Goal: Task Accomplishment & Management: Manage account settings

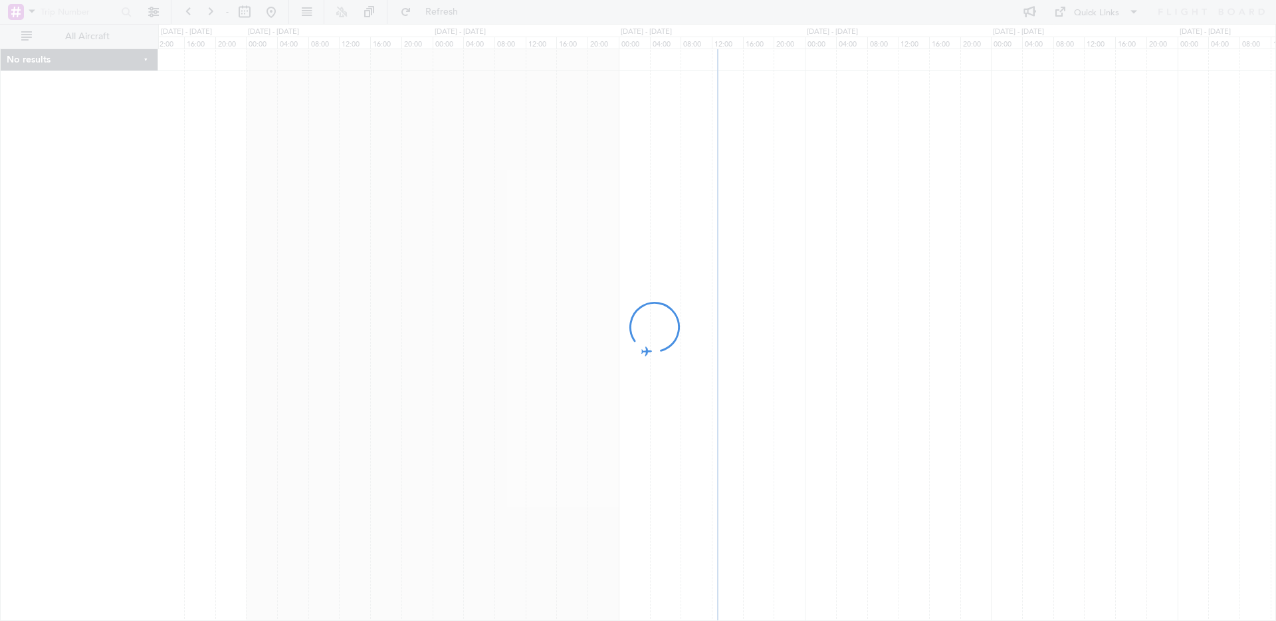
click at [151, 12] on div at bounding box center [638, 310] width 1276 height 621
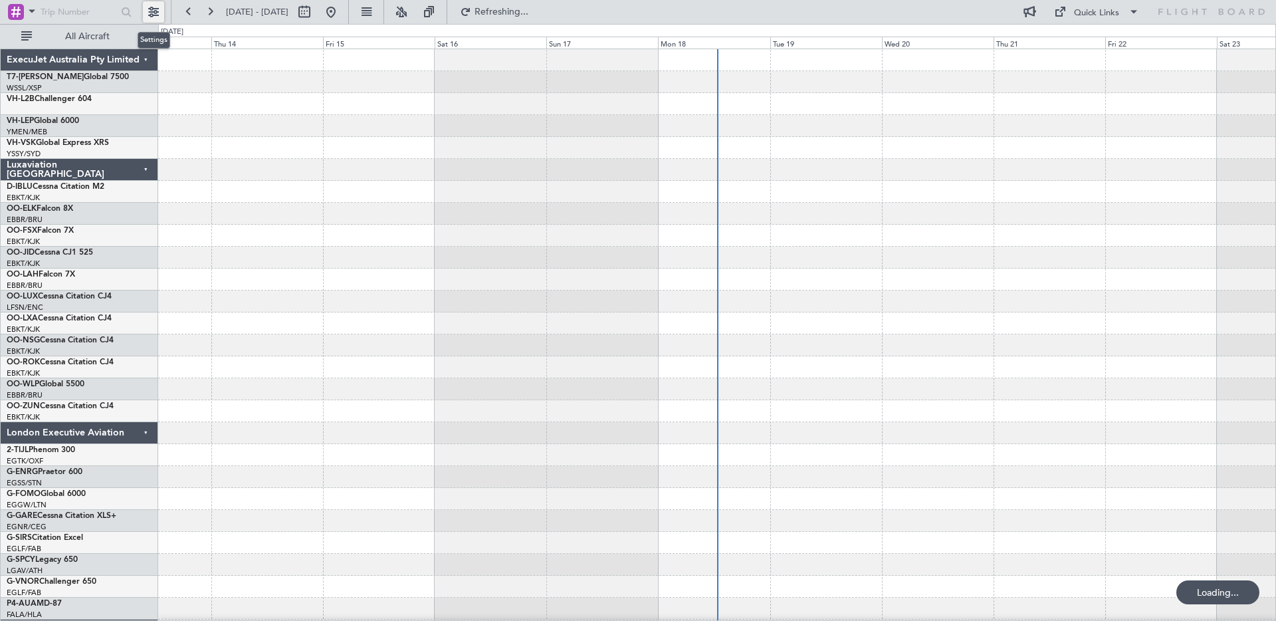
click at [154, 13] on button at bounding box center [153, 11] width 21 height 21
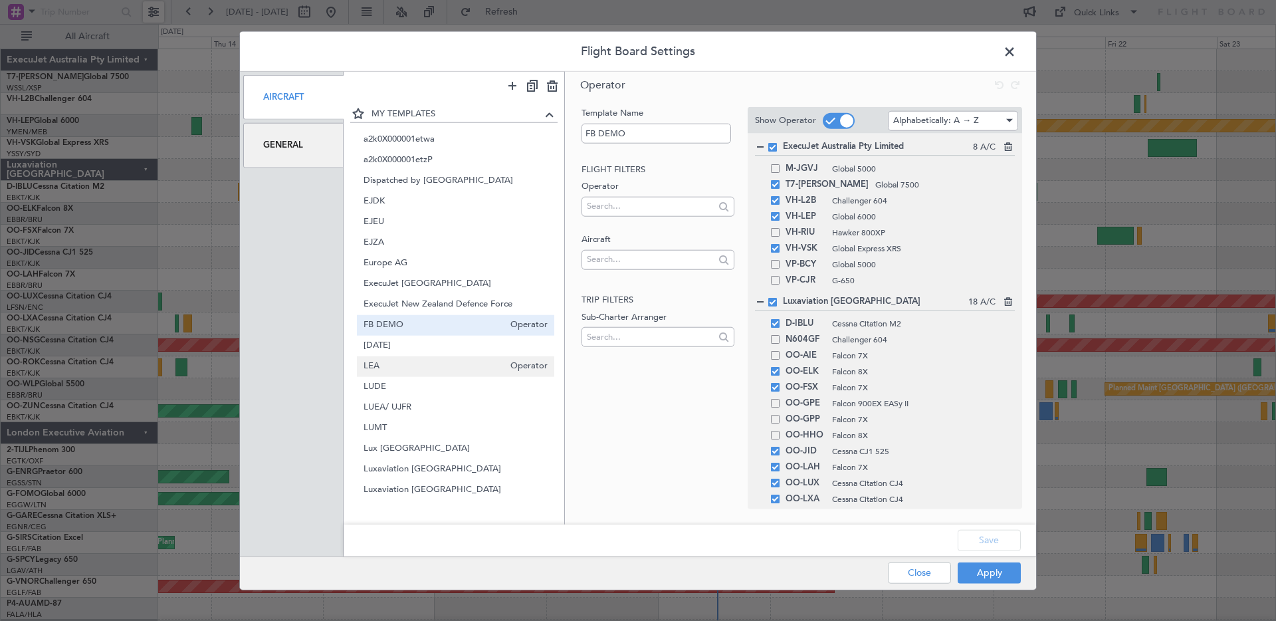
scroll to position [311, 0]
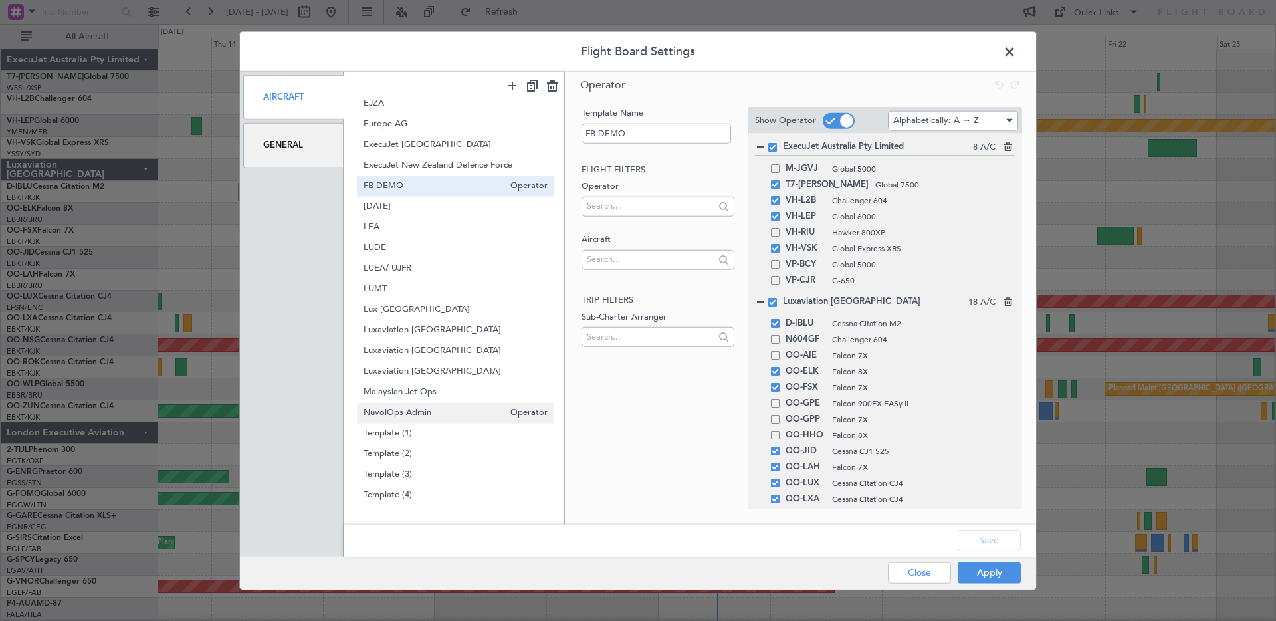
click at [455, 408] on span "NuvolOps Admin" at bounding box center [433, 412] width 141 height 14
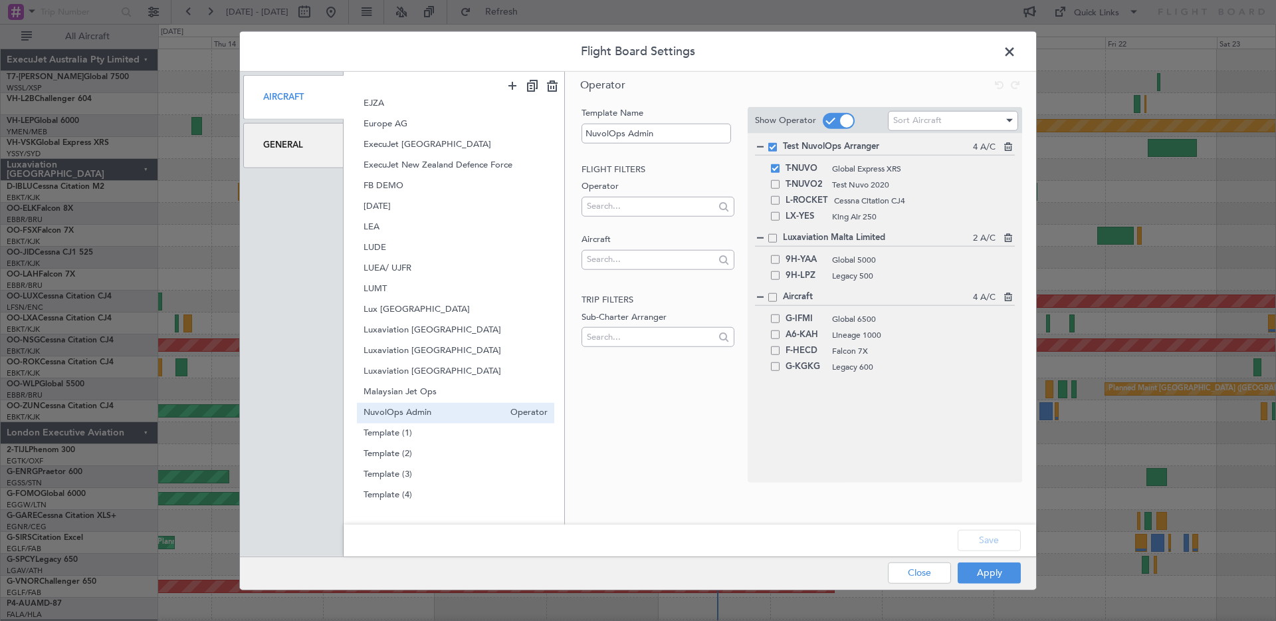
click at [773, 146] on span at bounding box center [772, 147] width 9 height 9
click at [777, 143] on input "checkbox" at bounding box center [777, 143] width 0 height 0
click at [466, 266] on span "LUEA/ UJFR" at bounding box center [433, 268] width 141 height 14
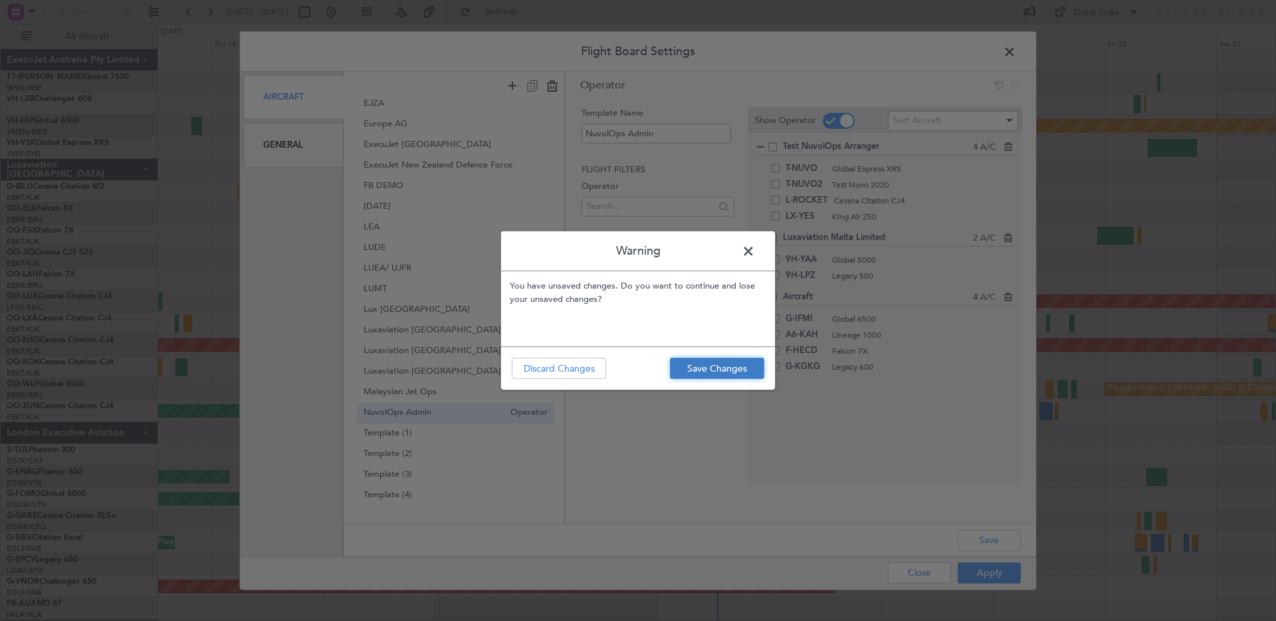
click at [716, 367] on button "Save Changes" at bounding box center [717, 368] width 94 height 21
type input "LUEA/ UJFR"
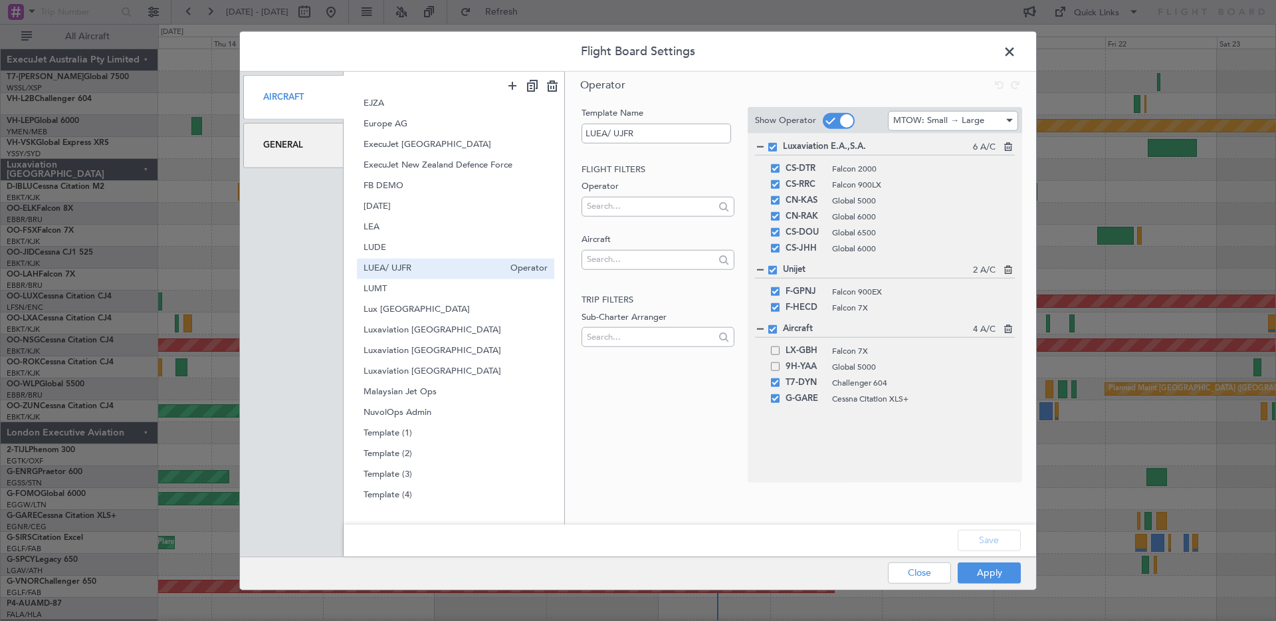
click at [773, 329] on span at bounding box center [772, 329] width 9 height 9
click at [777, 325] on input "checkbox" at bounding box center [777, 325] width 0 height 0
click at [611, 207] on input "text" at bounding box center [650, 206] width 127 height 20
type input "[GEOGRAPHIC_DATA]"
click at [620, 229] on span "Luxaviation Malta Limited" at bounding box center [657, 227] width 131 height 20
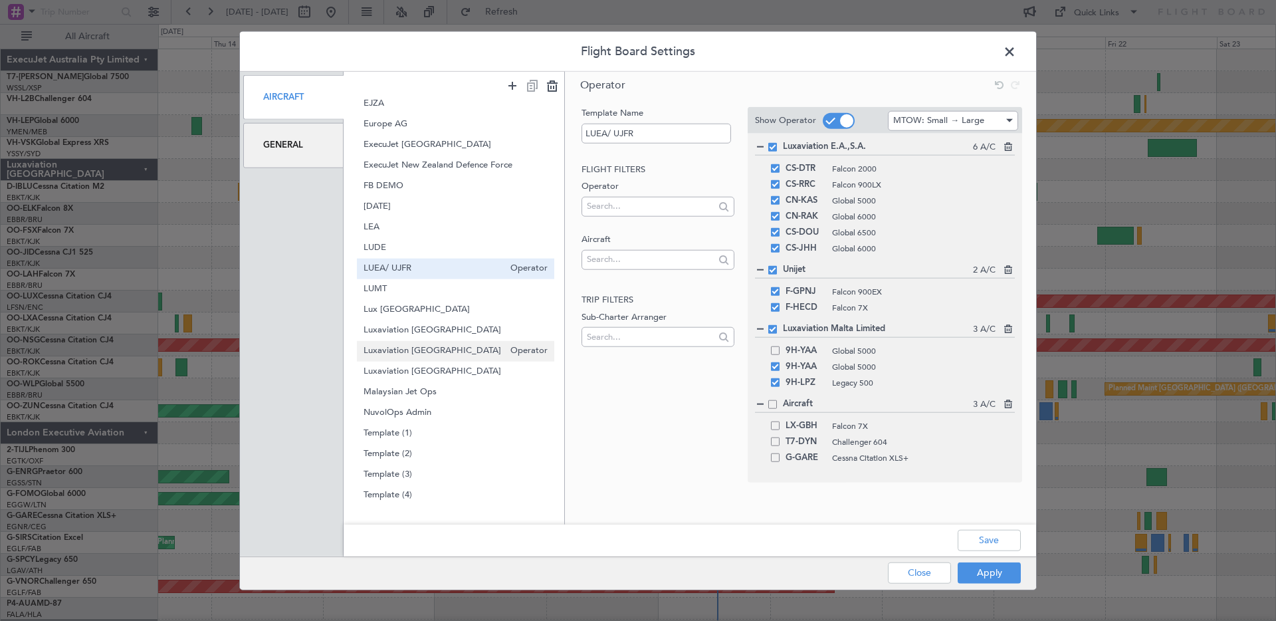
click at [413, 356] on span "Luxaviation [GEOGRAPHIC_DATA]" at bounding box center [433, 351] width 141 height 14
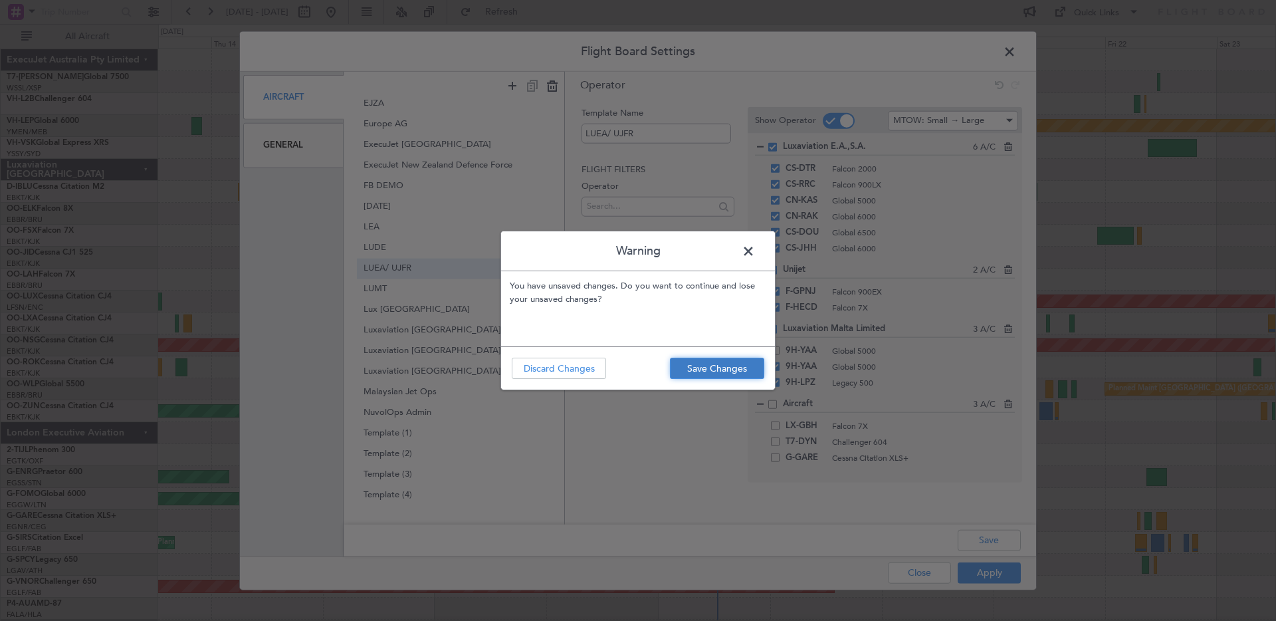
click at [727, 365] on button "Save Changes" at bounding box center [717, 368] width 94 height 21
type input "Luxaviation [GEOGRAPHIC_DATA]"
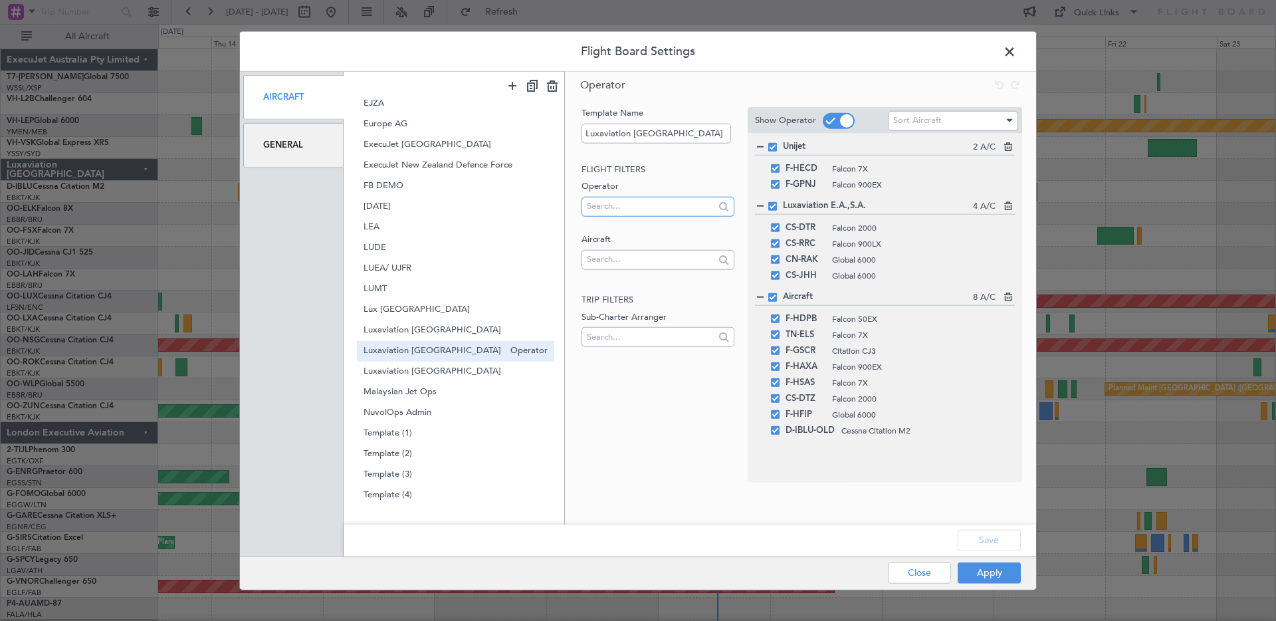
click at [610, 206] on input "text" at bounding box center [650, 206] width 127 height 20
type input "[GEOGRAPHIC_DATA]"
click at [625, 231] on span "Luxaviation Malta Limited" at bounding box center [657, 227] width 131 height 20
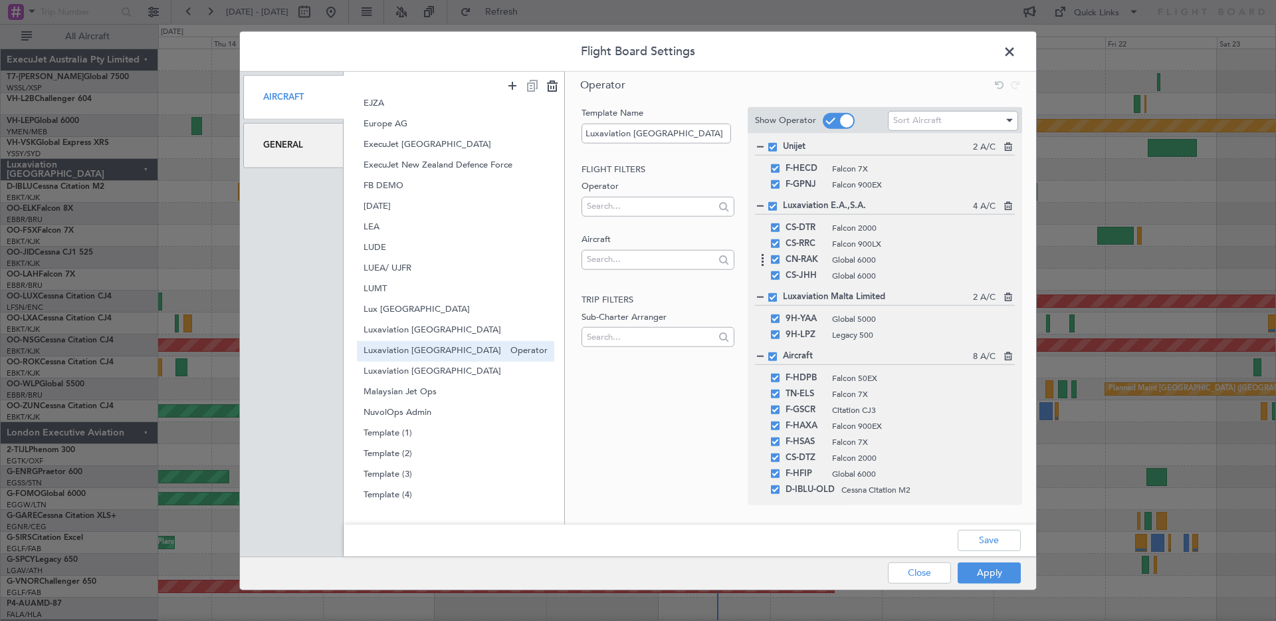
click at [803, 260] on span "CN-RAK" at bounding box center [805, 260] width 40 height 16
drag, startPoint x: 987, startPoint y: 537, endPoint x: 999, endPoint y: 569, distance: 34.7
click at [987, 537] on button "Save" at bounding box center [989, 539] width 63 height 21
click at [998, 569] on div "Apply Close" at bounding box center [927, 572] width 193 height 33
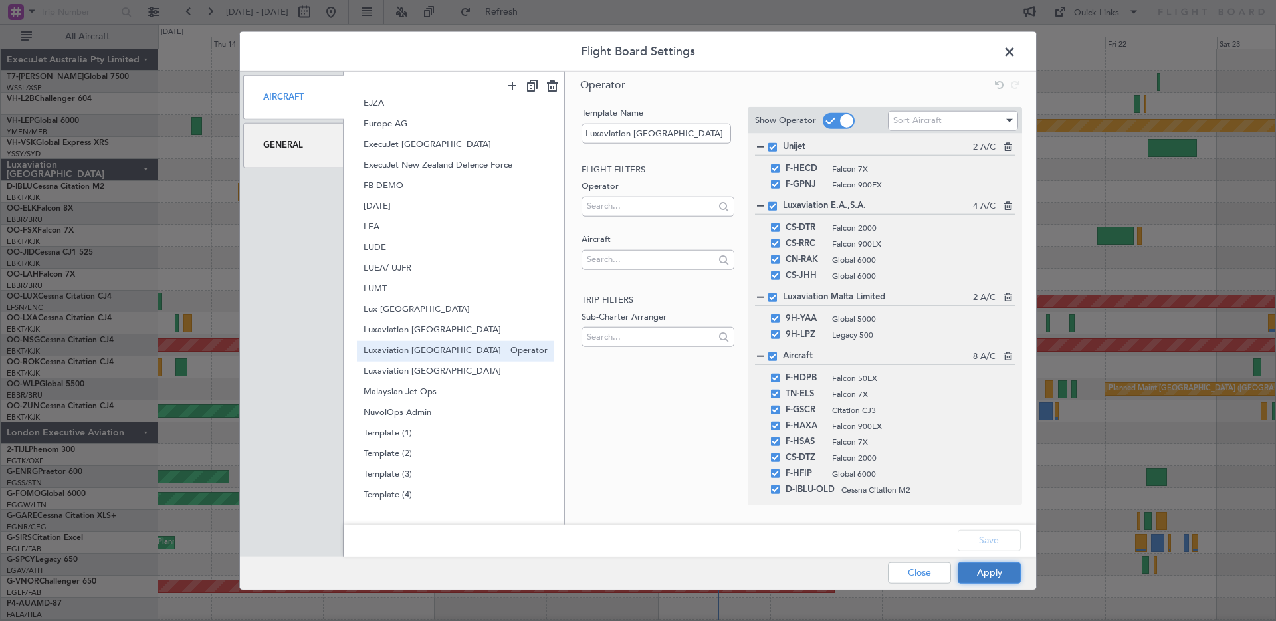
click at [981, 569] on button "Apply" at bounding box center [989, 572] width 63 height 21
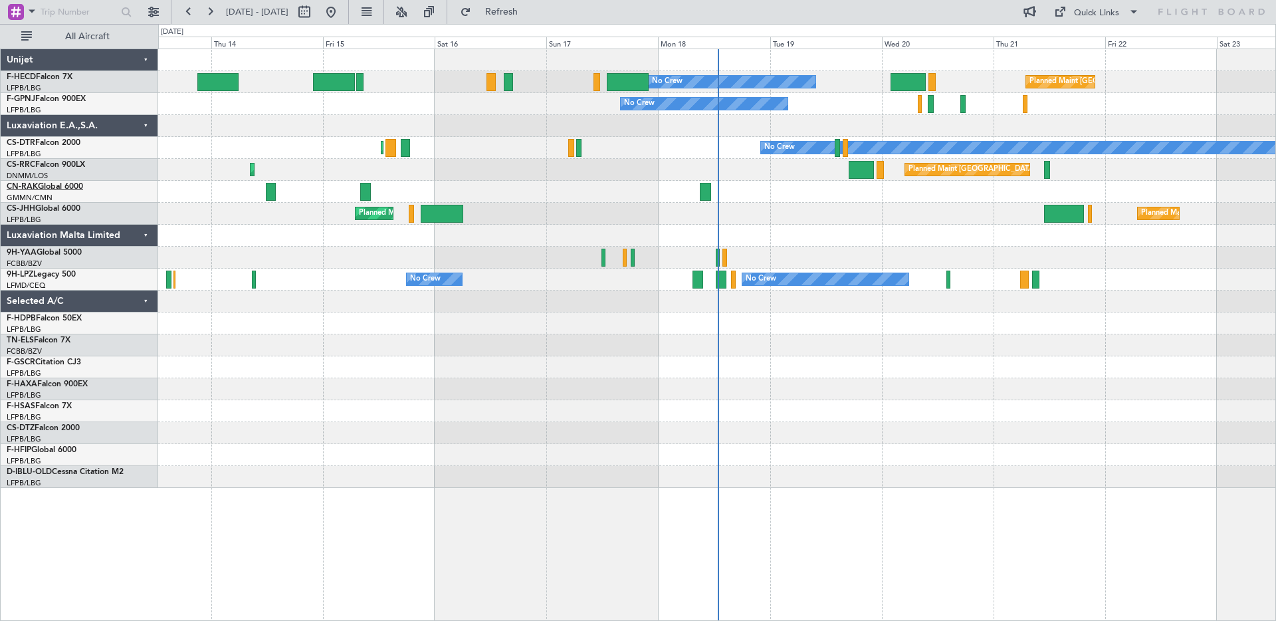
click at [49, 185] on link "CN-RAK Global 6000" at bounding box center [45, 187] width 76 height 8
